Goal: Task Accomplishment & Management: Use online tool/utility

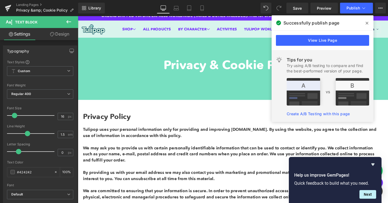
scroll to position [2, 0]
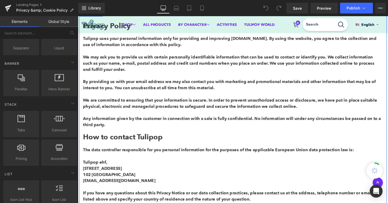
scroll to position [160, 0]
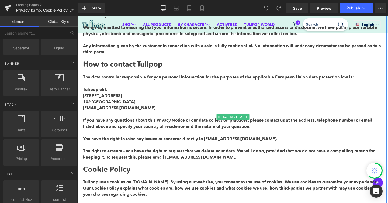
click at [102, 103] on div "102 [GEOGRAPHIC_DATA]" at bounding box center [240, 106] width 315 height 6
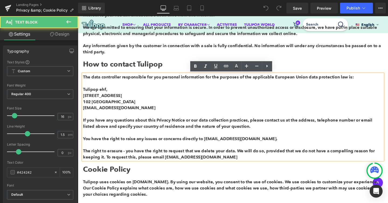
click at [102, 99] on div "Tulipop ehf, Bjargargata 1" at bounding box center [240, 96] width 315 height 13
click at [116, 99] on div "Tulipop ehf, Bjargargata 1" at bounding box center [240, 96] width 315 height 13
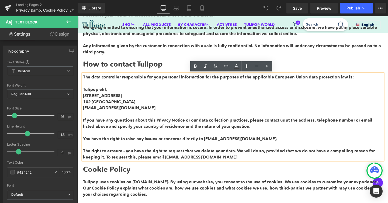
click at [115, 108] on div "102 [GEOGRAPHIC_DATA]" at bounding box center [240, 106] width 315 height 6
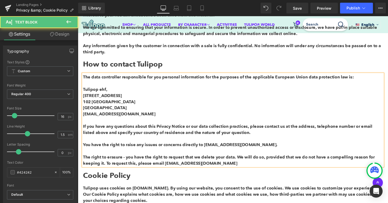
click at [84, 117] on div "tulipop@tulipop.com If you have any questions about this Privacy Notice or our …" at bounding box center [240, 145] width 315 height 58
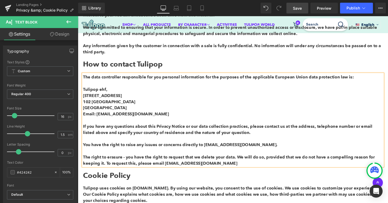
click at [302, 6] on link "Save" at bounding box center [297, 8] width 22 height 11
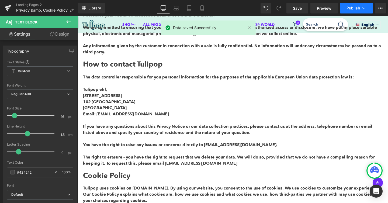
click at [356, 7] on span "Publish" at bounding box center [352, 8] width 13 height 4
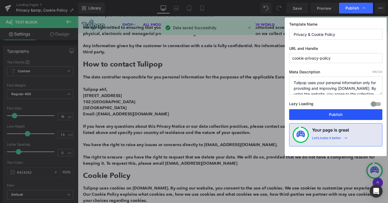
click at [333, 114] on button "Publish" at bounding box center [335, 114] width 93 height 11
